Goal: Task Accomplishment & Management: Use online tool/utility

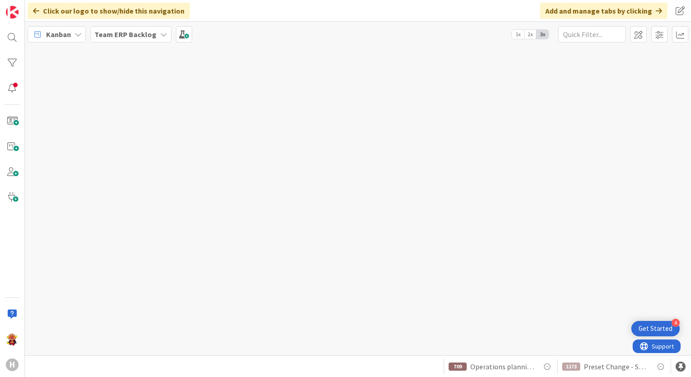
click at [136, 38] on b "Team ERP Backlog" at bounding box center [125, 34] width 62 height 9
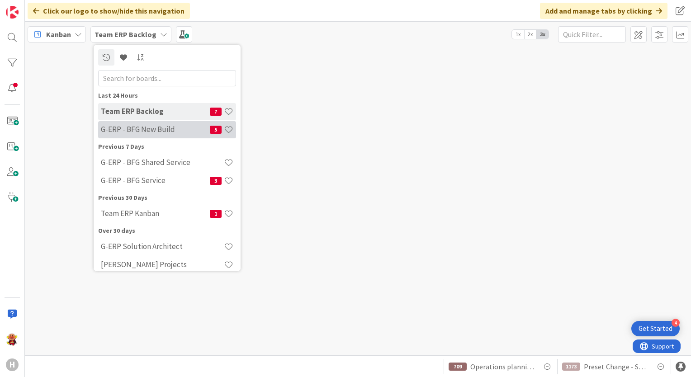
click at [177, 125] on h4 "G-ERP - BFG New Build" at bounding box center [155, 129] width 109 height 9
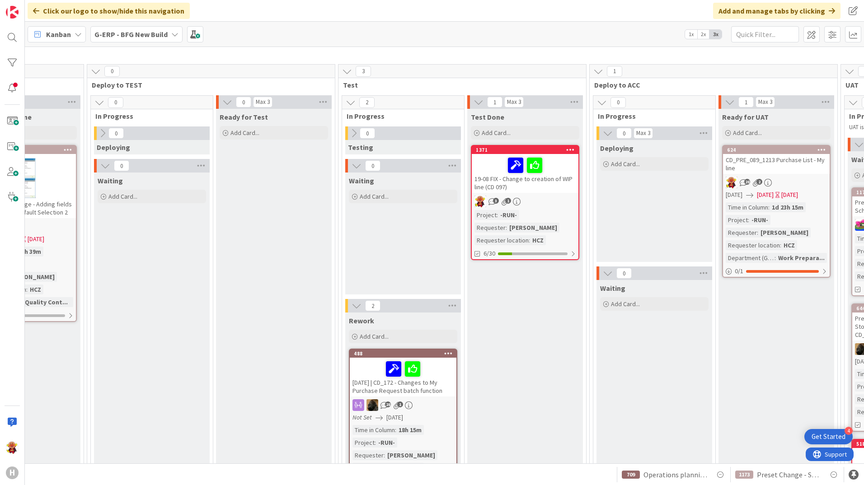
scroll to position [72, 487]
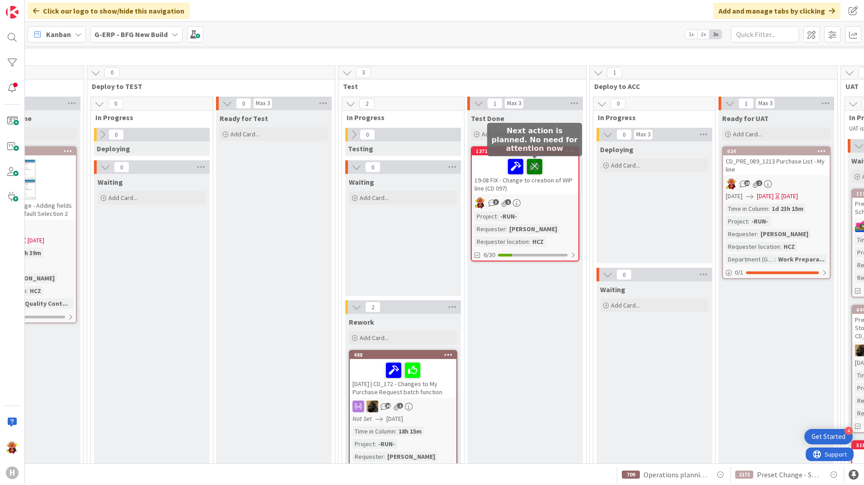
click at [539, 168] on icon at bounding box center [534, 166] width 15 height 14
click at [521, 166] on icon at bounding box center [525, 166] width 15 height 14
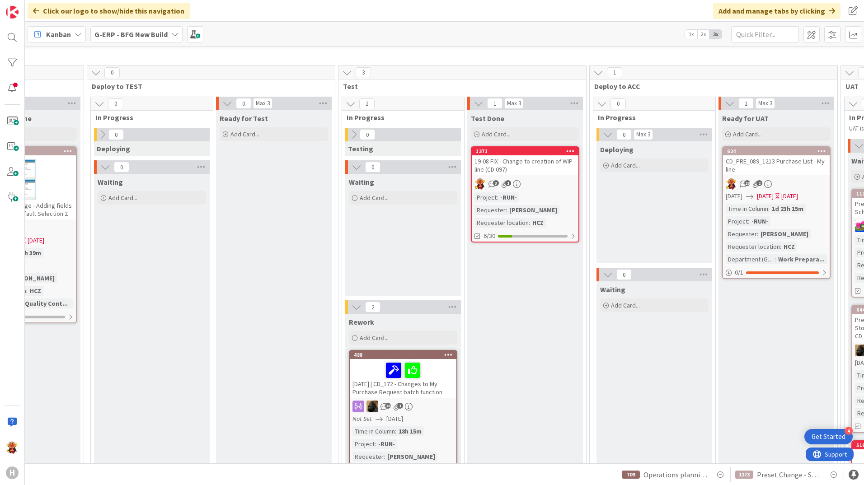
click at [542, 174] on div "19-08 FIX - Change to creation of WIP line (CD 097)" at bounding box center [525, 165] width 107 height 20
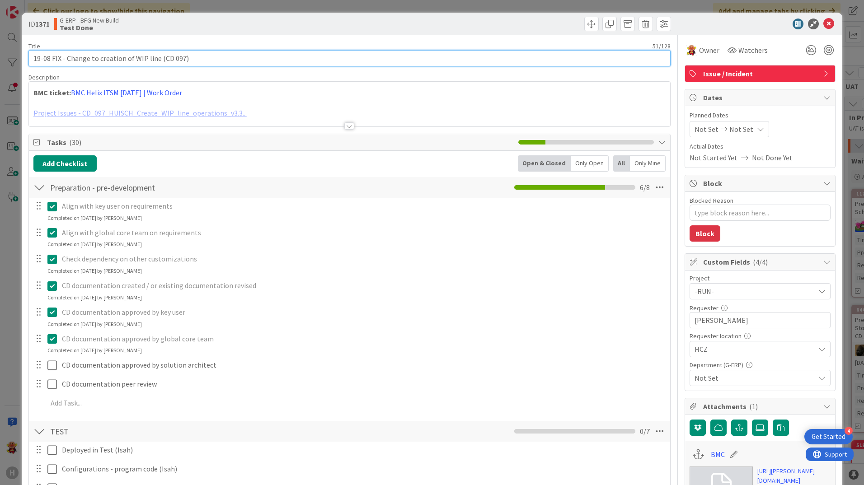
drag, startPoint x: 51, startPoint y: 61, endPoint x: 19, endPoint y: 60, distance: 32.1
click at [19, 60] on div "ID 1371 G-ERP - BFG New Build Test Done Title 51 / 128 19-08 FIX - Change to cr…" at bounding box center [432, 242] width 864 height 485
type textarea "x"
type input "FIX - Change to creation of WIP line (CD 097)"
type textarea "x"
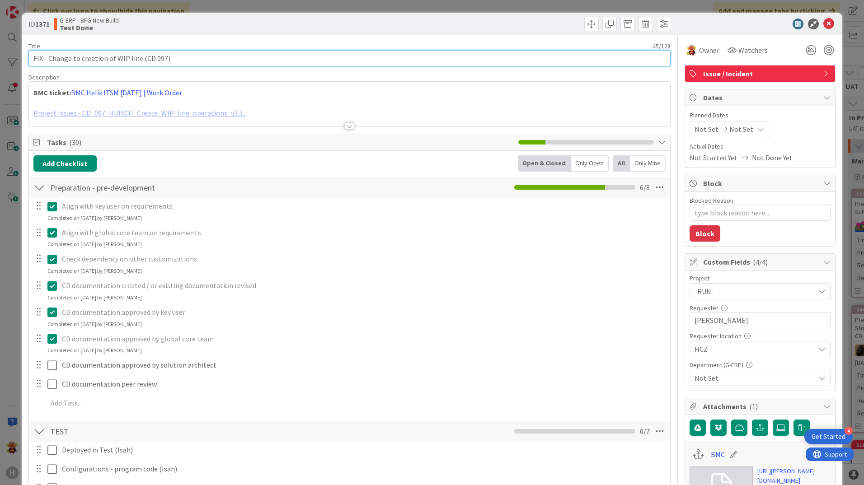
scroll to position [316, 0]
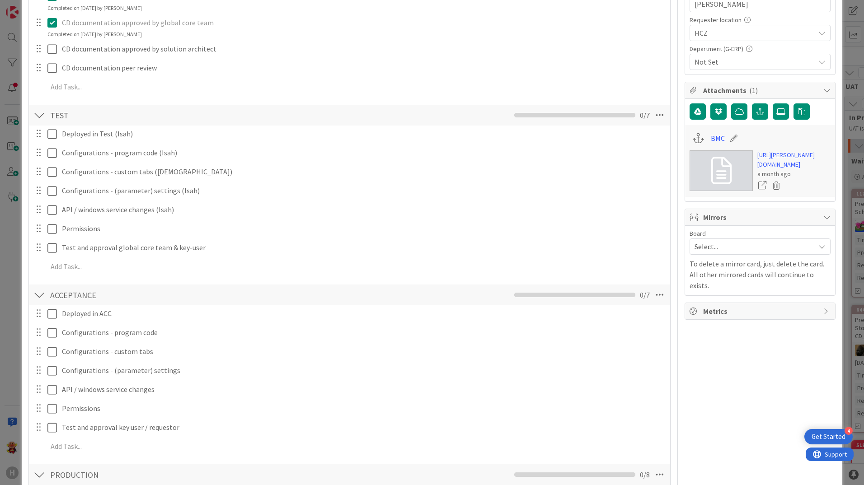
type input "FIX - Change to creation of WIP line (CD 097)"
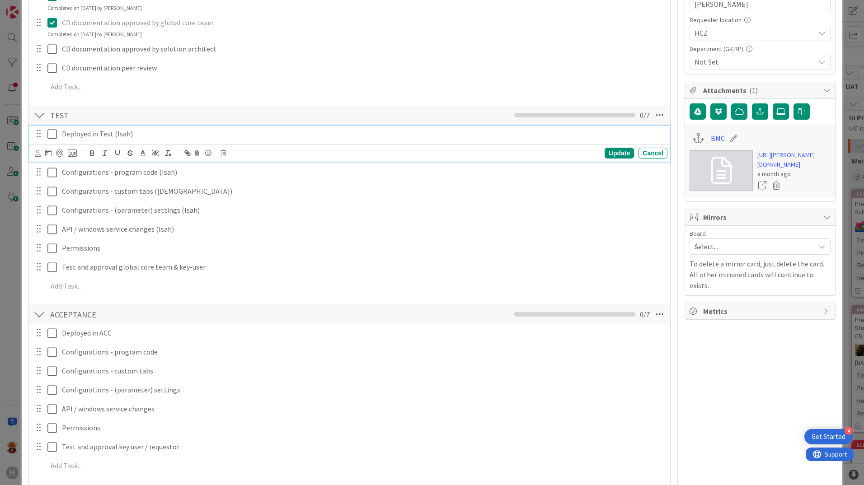
click at [56, 136] on icon at bounding box center [54, 134] width 14 height 11
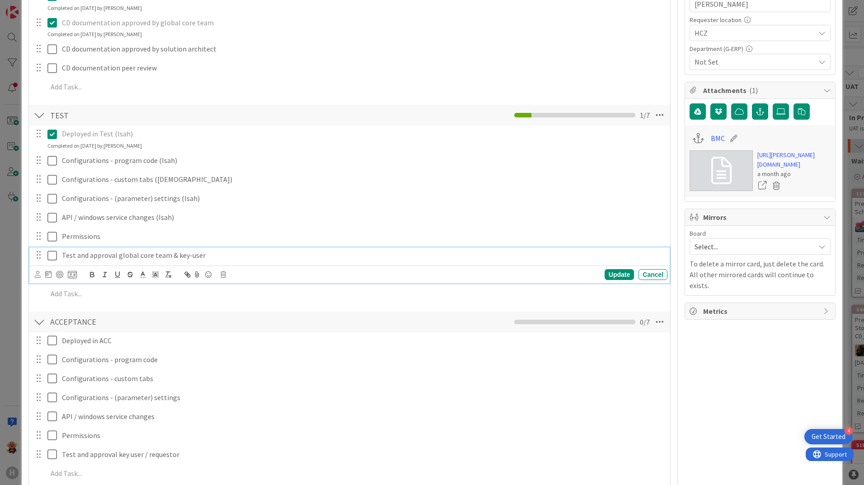
click at [51, 254] on icon at bounding box center [54, 255] width 14 height 11
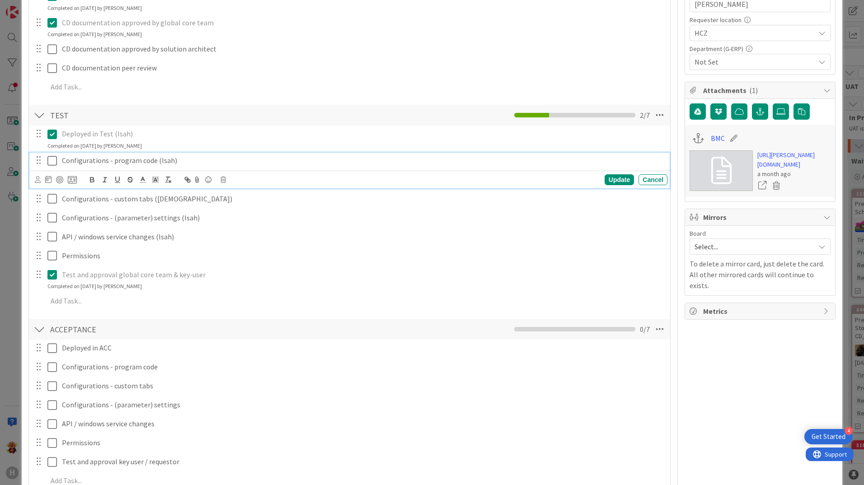
click at [54, 163] on icon at bounding box center [54, 160] width 14 height 11
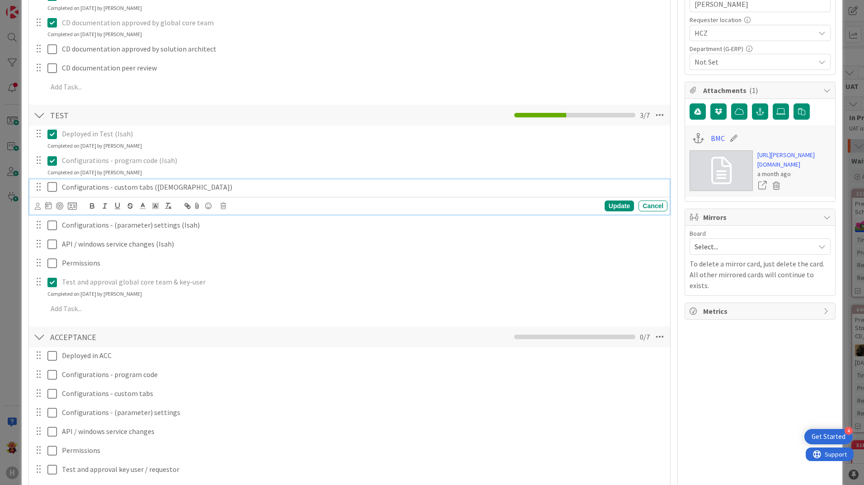
click at [54, 190] on icon at bounding box center [54, 187] width 14 height 11
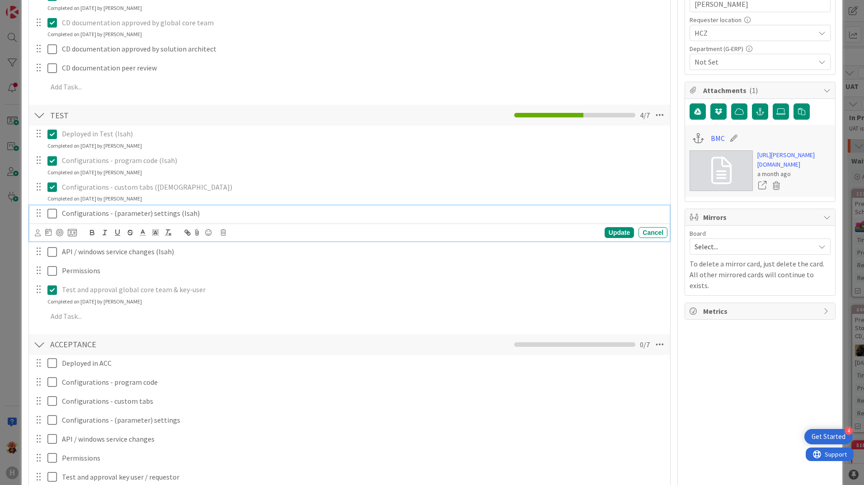
click at [54, 217] on icon at bounding box center [54, 213] width 14 height 11
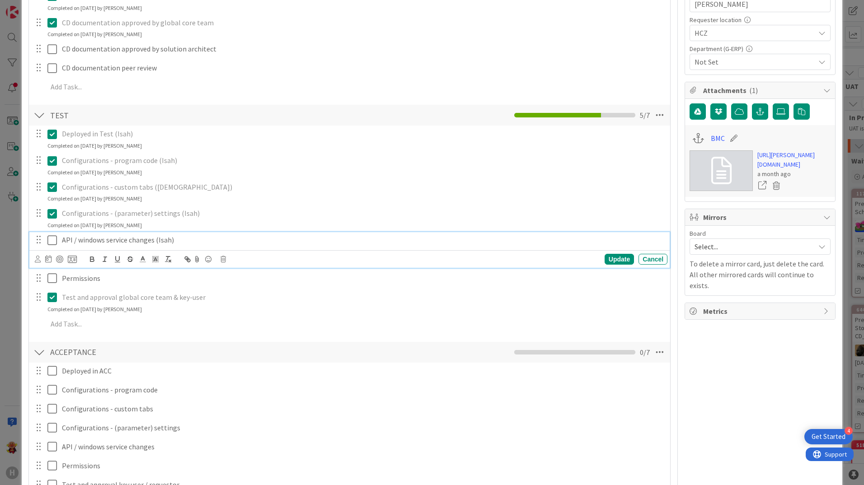
click at [49, 246] on button at bounding box center [52, 240] width 11 height 14
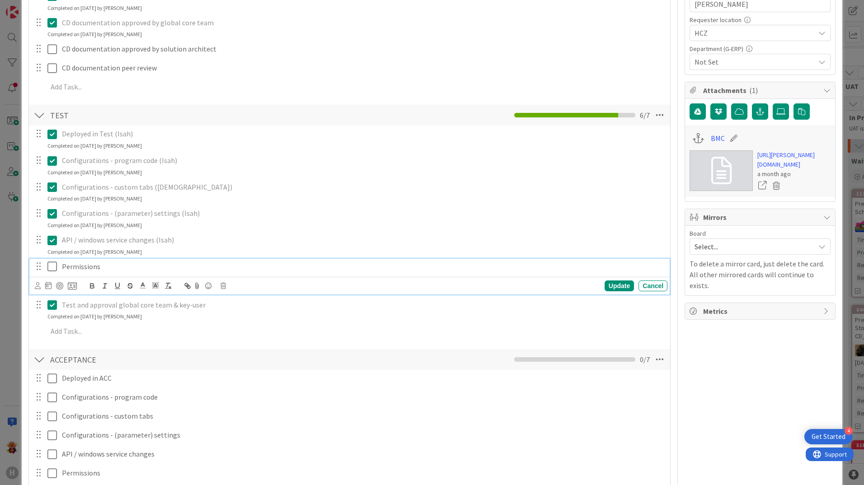
click at [56, 266] on icon at bounding box center [54, 266] width 14 height 11
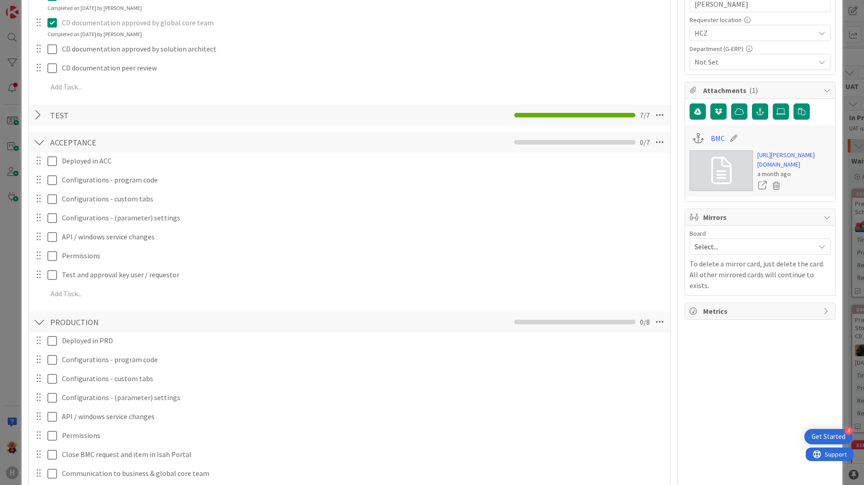
type textarea "x"
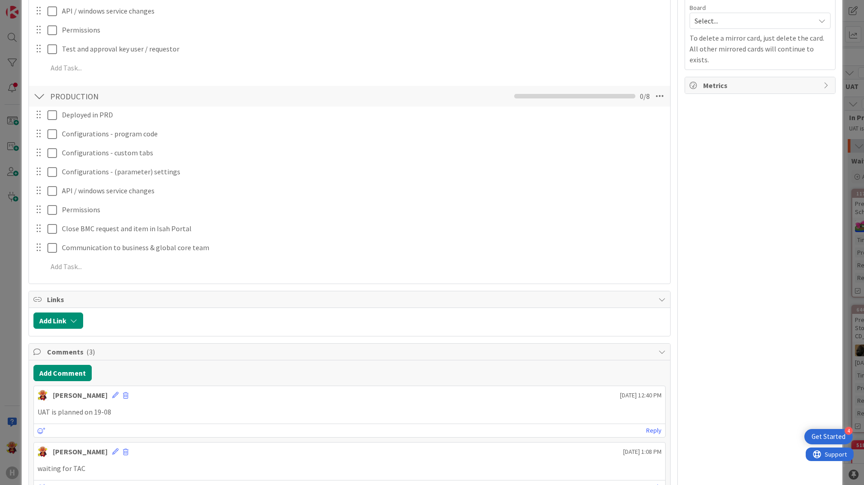
scroll to position [723, 0]
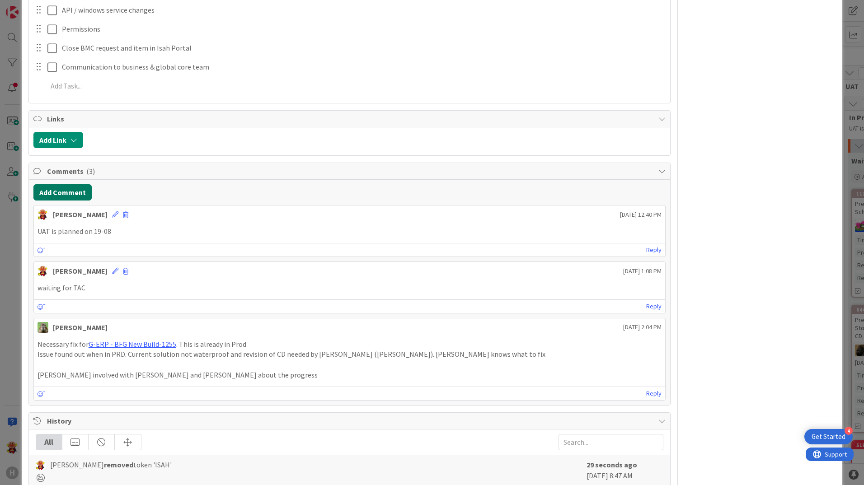
click at [63, 196] on button "Add Comment" at bounding box center [62, 192] width 58 height 16
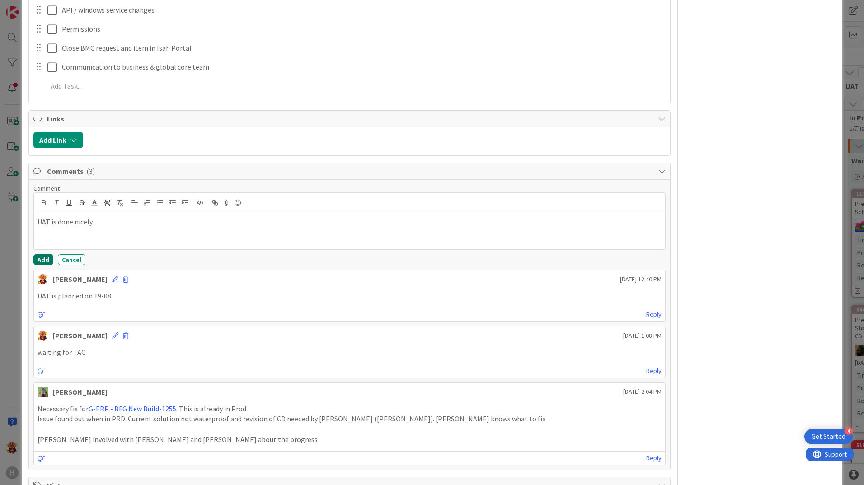
click at [43, 259] on button "Add" at bounding box center [43, 259] width 20 height 11
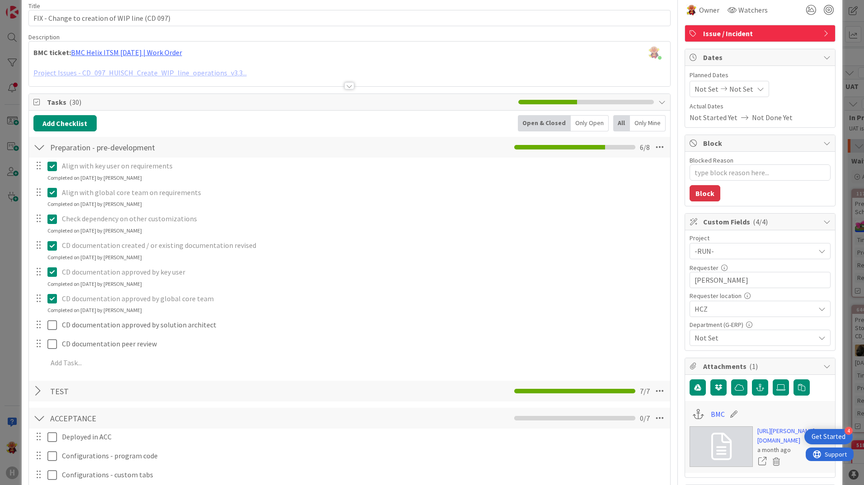
scroll to position [0, 0]
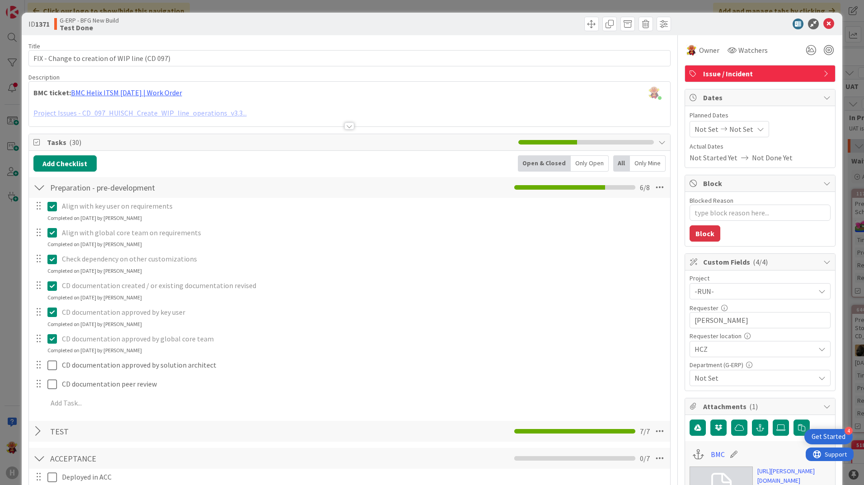
click at [690, 24] on div at bounding box center [756, 24] width 160 height 11
click at [690, 24] on icon at bounding box center [828, 24] width 11 height 11
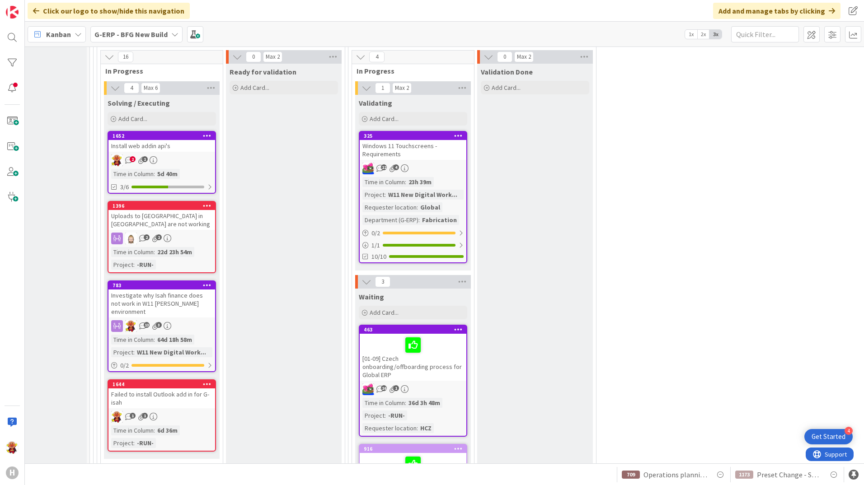
scroll to position [1112, 175]
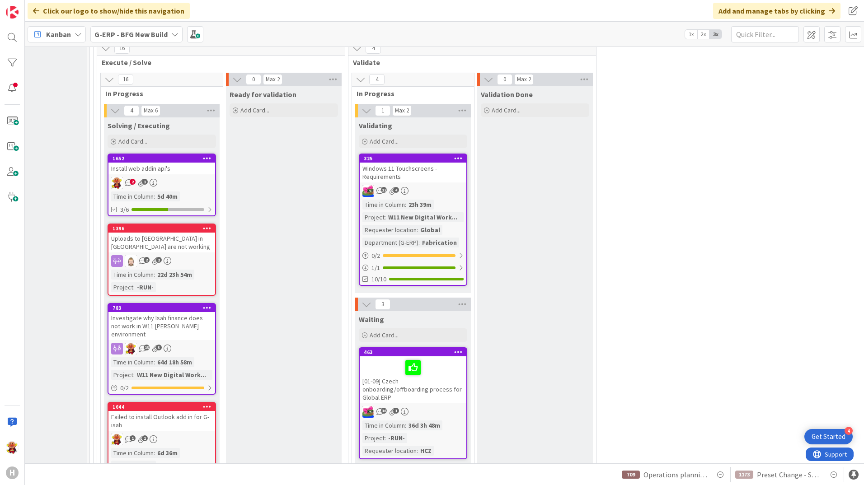
click at [198, 186] on div "2 1" at bounding box center [161, 183] width 107 height 12
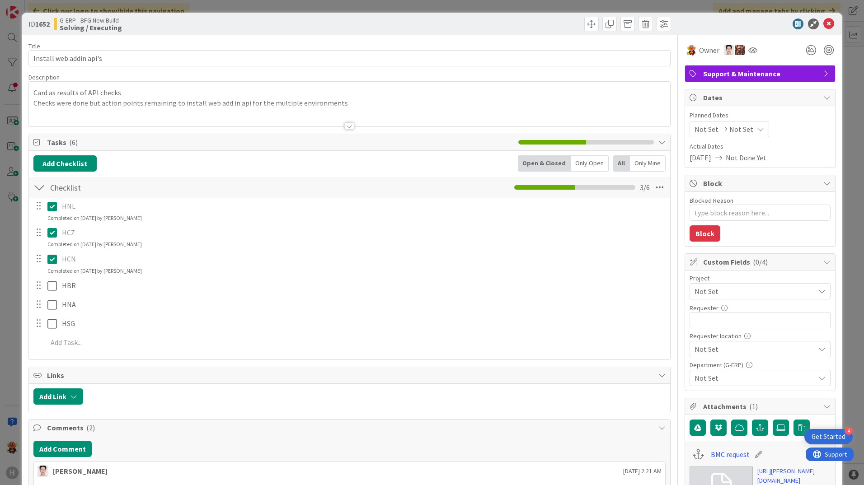
type textarea "x"
click at [690, 28] on icon at bounding box center [828, 24] width 11 height 11
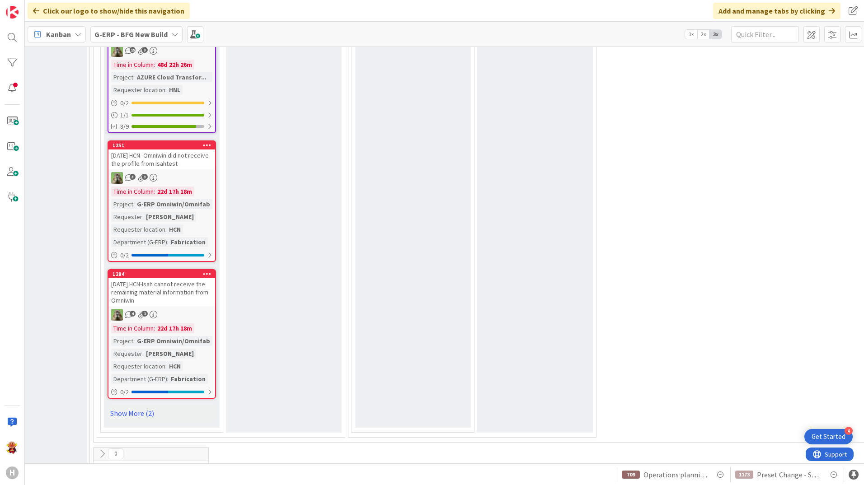
scroll to position [2504, 175]
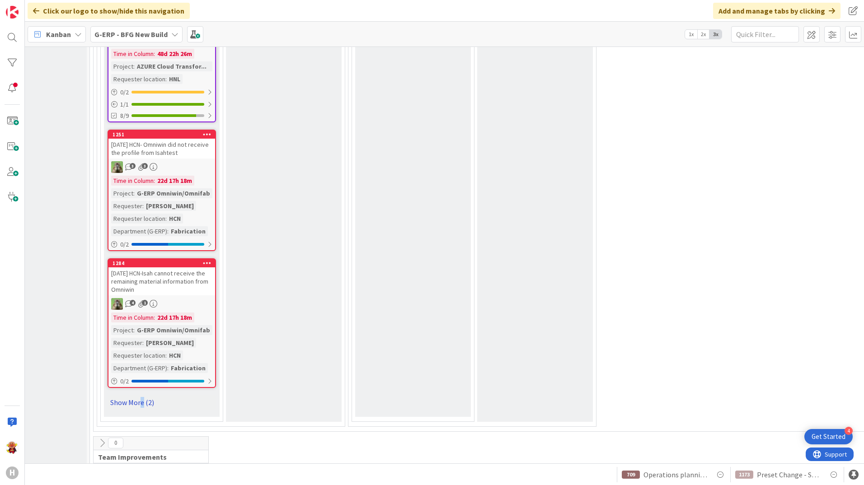
click at [142, 376] on link "Show More (2)" at bounding box center [162, 402] width 108 height 14
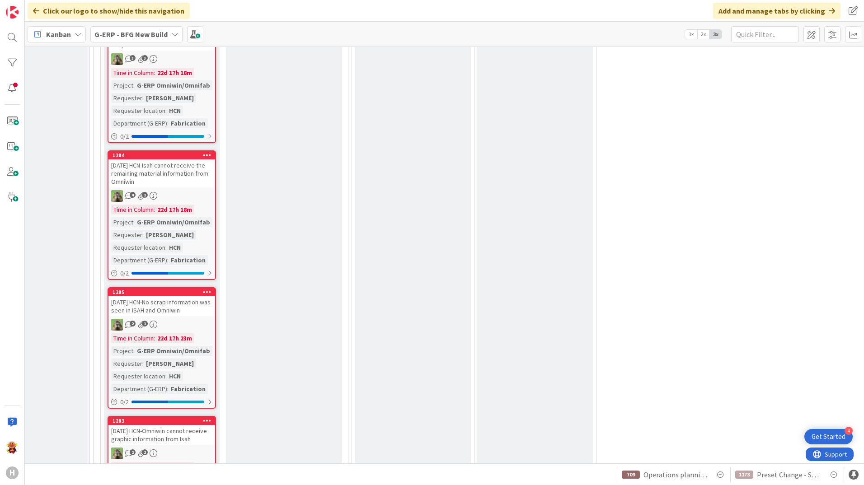
scroll to position [2762, 175]
